Goal: Find specific page/section: Locate a particular part of the current website

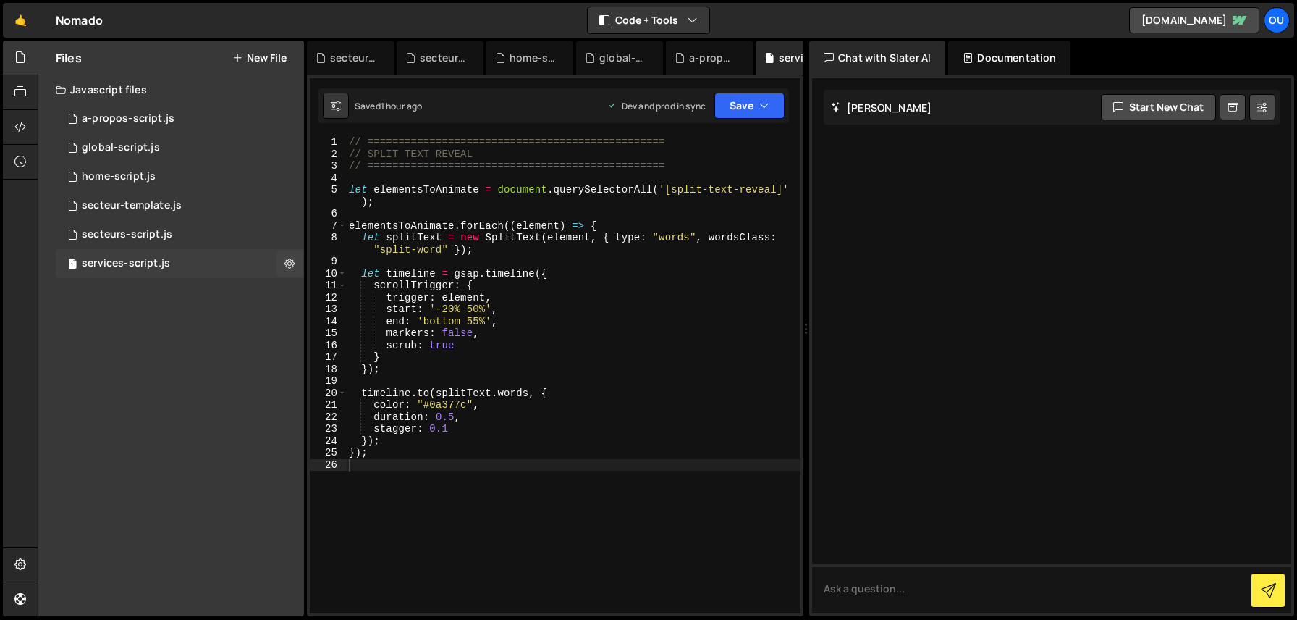
click at [129, 249] on div "1 services-script.js 0" at bounding box center [180, 263] width 248 height 29
click at [128, 241] on div "1 secteurs-script.js 0" at bounding box center [180, 234] width 248 height 29
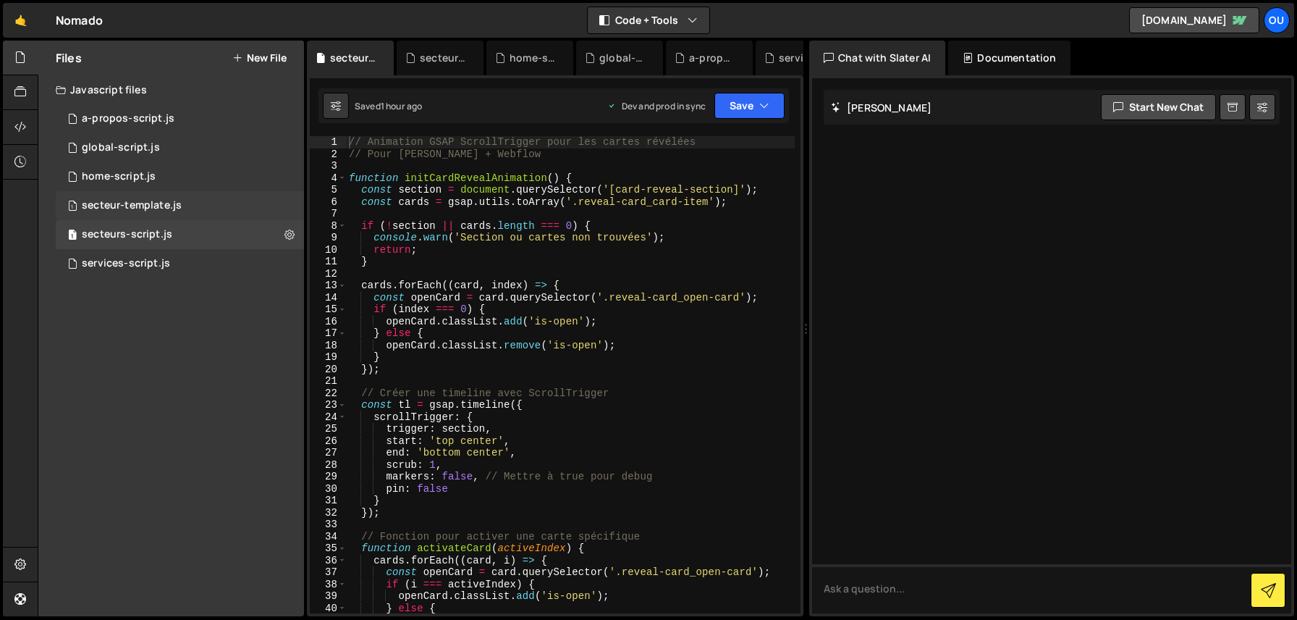
click at [124, 203] on div "secteur-template.js" at bounding box center [132, 205] width 100 height 13
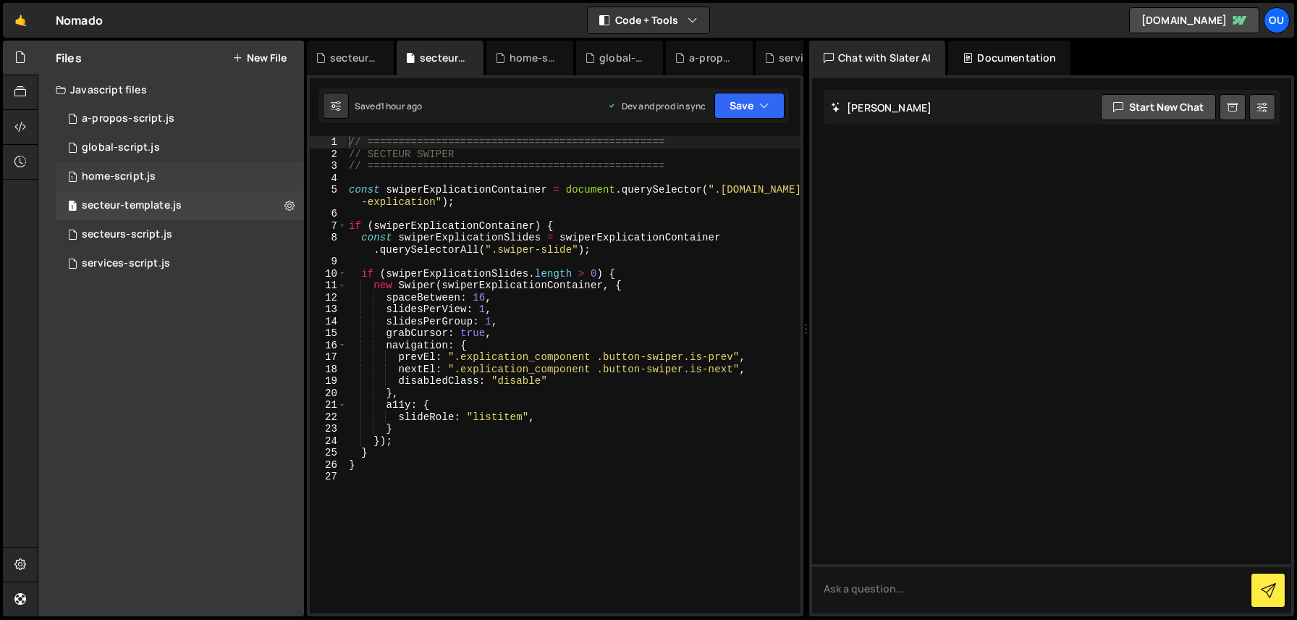
click at [118, 168] on div "1 home-script.js 0" at bounding box center [180, 176] width 248 height 29
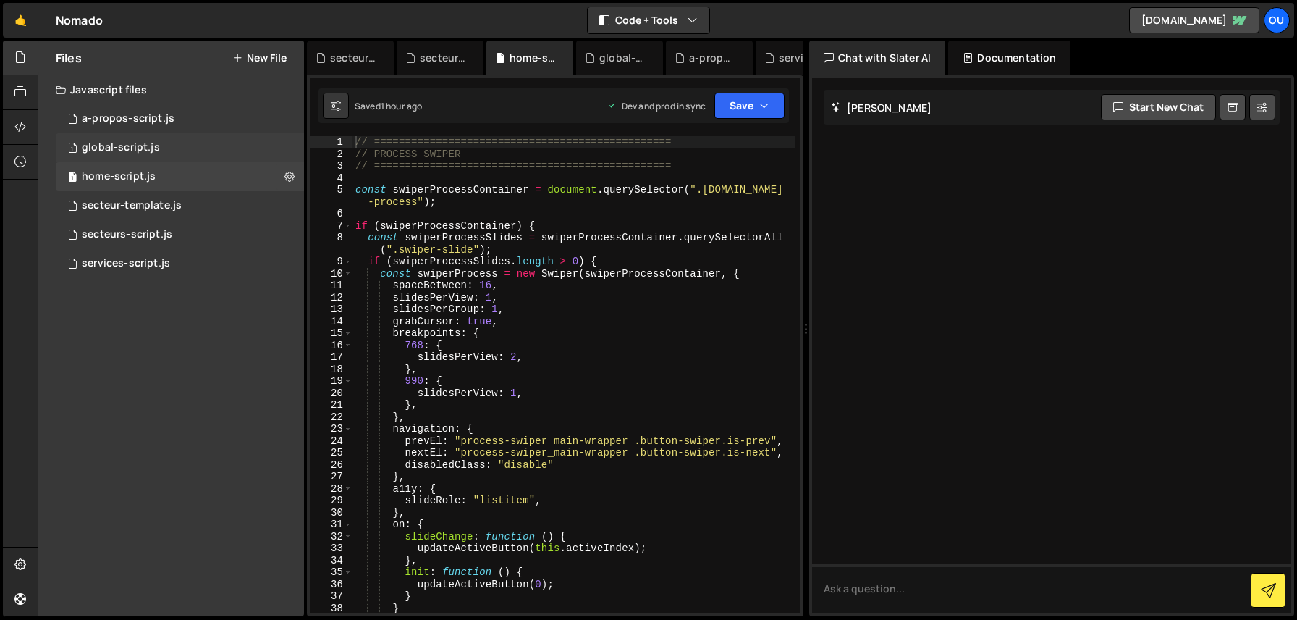
click at [114, 144] on div "global-script.js" at bounding box center [121, 147] width 78 height 13
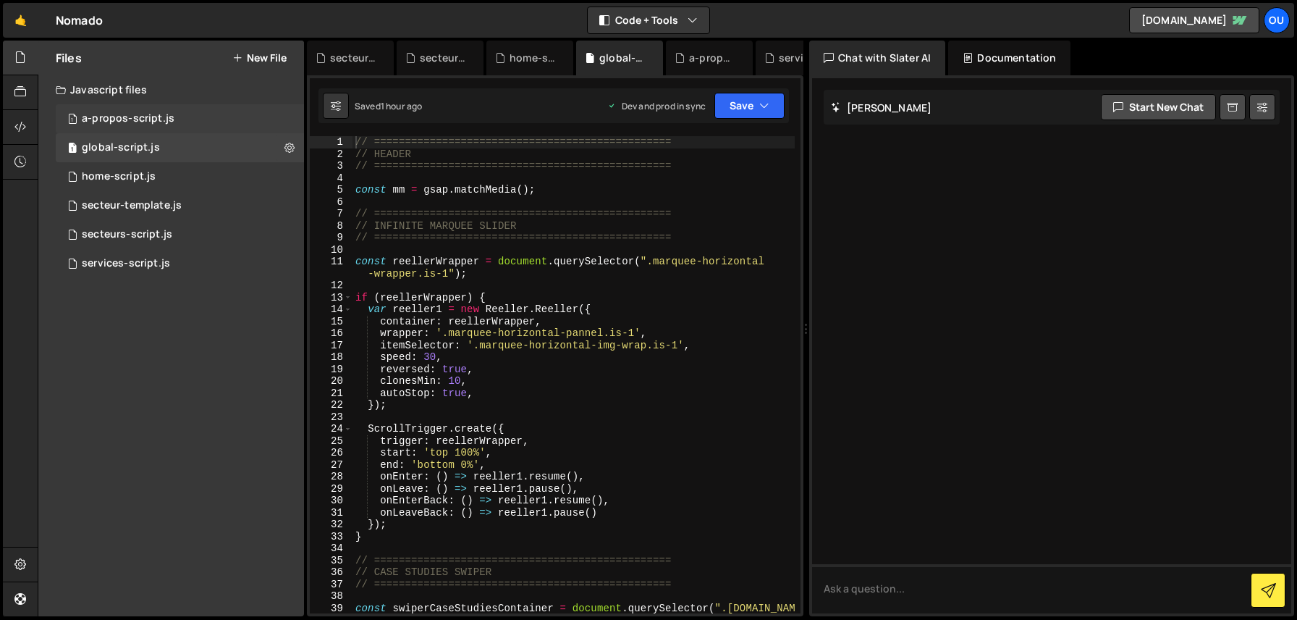
click at [112, 107] on div "1 a-propos-script.js 0" at bounding box center [180, 118] width 248 height 29
